Goal: Information Seeking & Learning: Learn about a topic

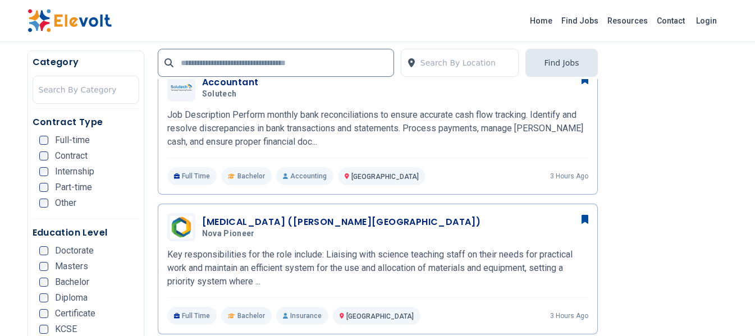
scroll to position [561, 0]
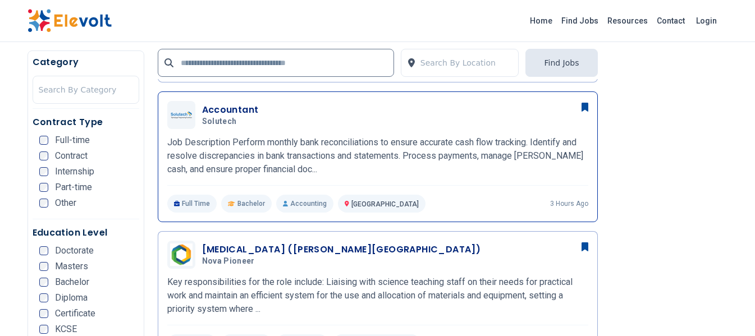
click at [475, 124] on div "Accountant Solutech [DATE] [DATE]" at bounding box center [395, 115] width 386 height 24
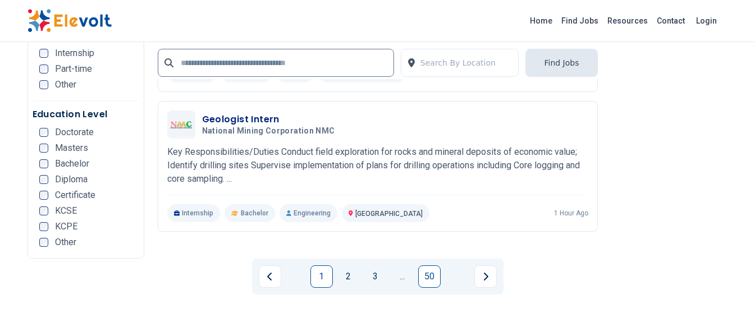
scroll to position [2357, 0]
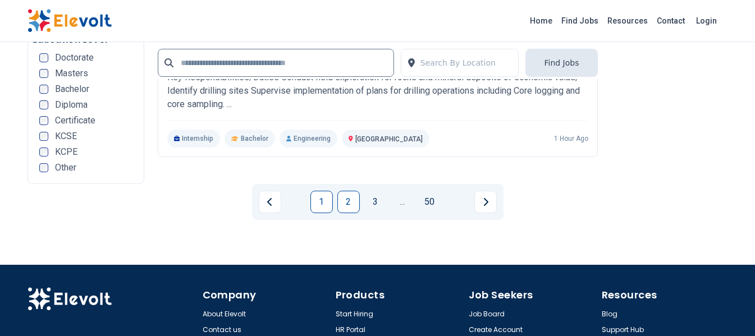
click at [345, 209] on link "2" at bounding box center [348, 202] width 22 height 22
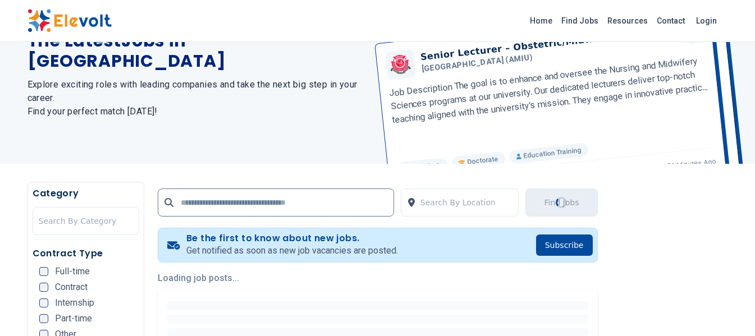
scroll to position [168, 0]
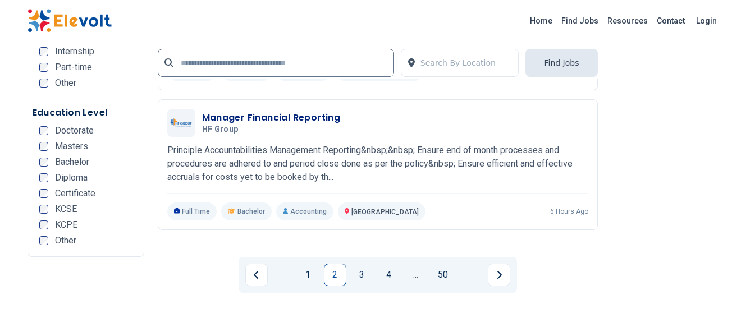
scroll to position [2413, 0]
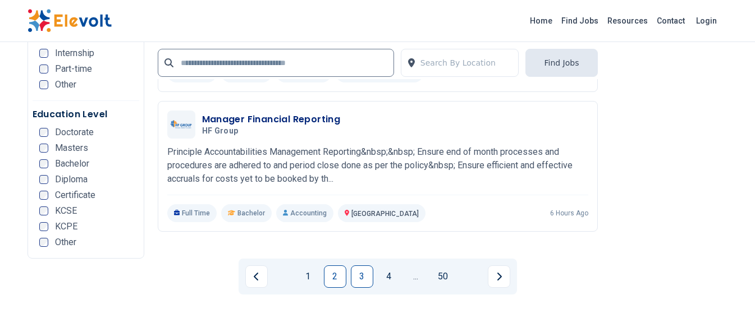
click at [357, 279] on link "3" at bounding box center [362, 276] width 22 height 22
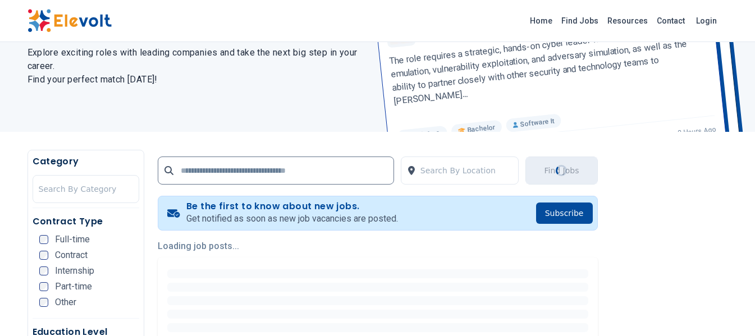
scroll to position [112, 0]
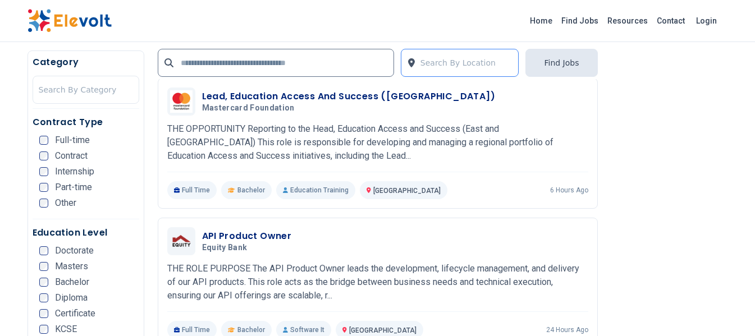
scroll to position [1010, 0]
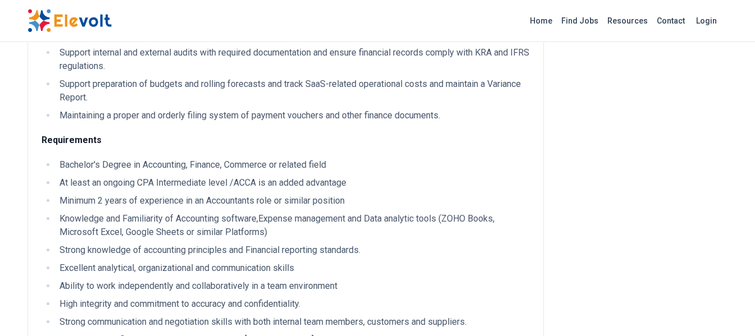
scroll to position [393, 0]
